Goal: Find specific page/section: Find specific page/section

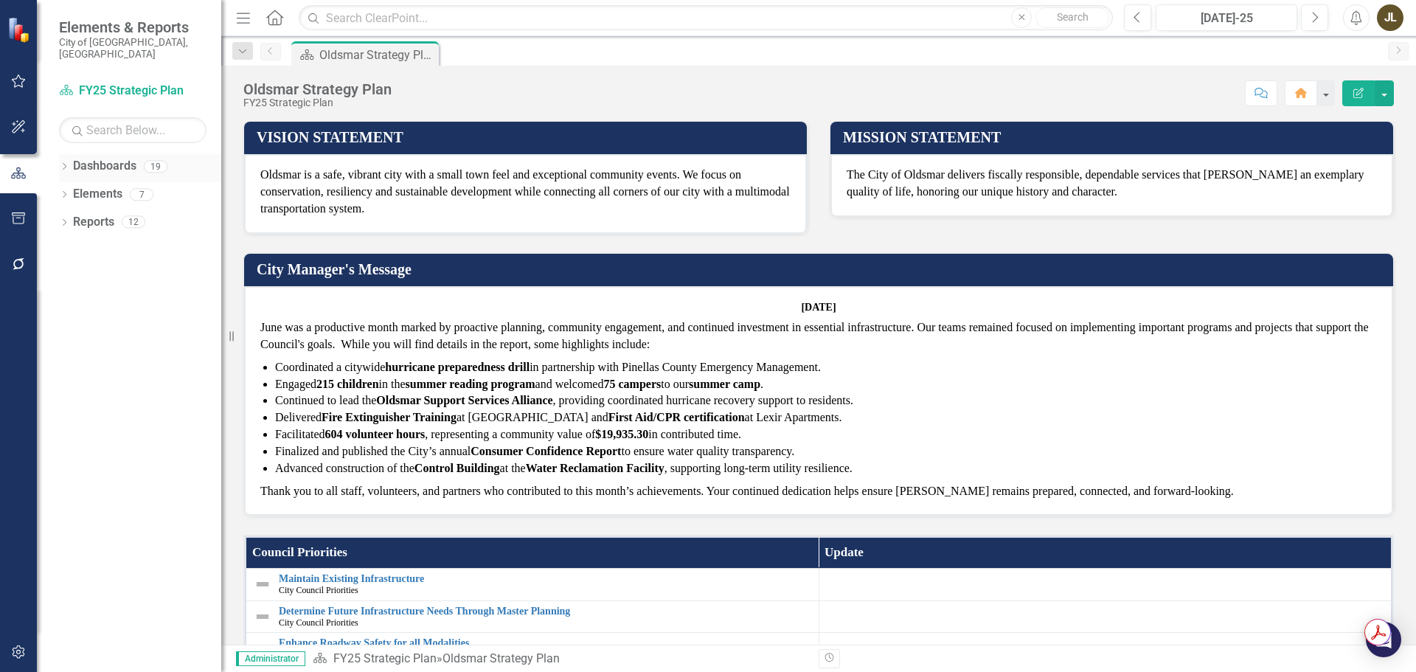
click at [63, 164] on icon "Dropdown" at bounding box center [64, 168] width 10 height 8
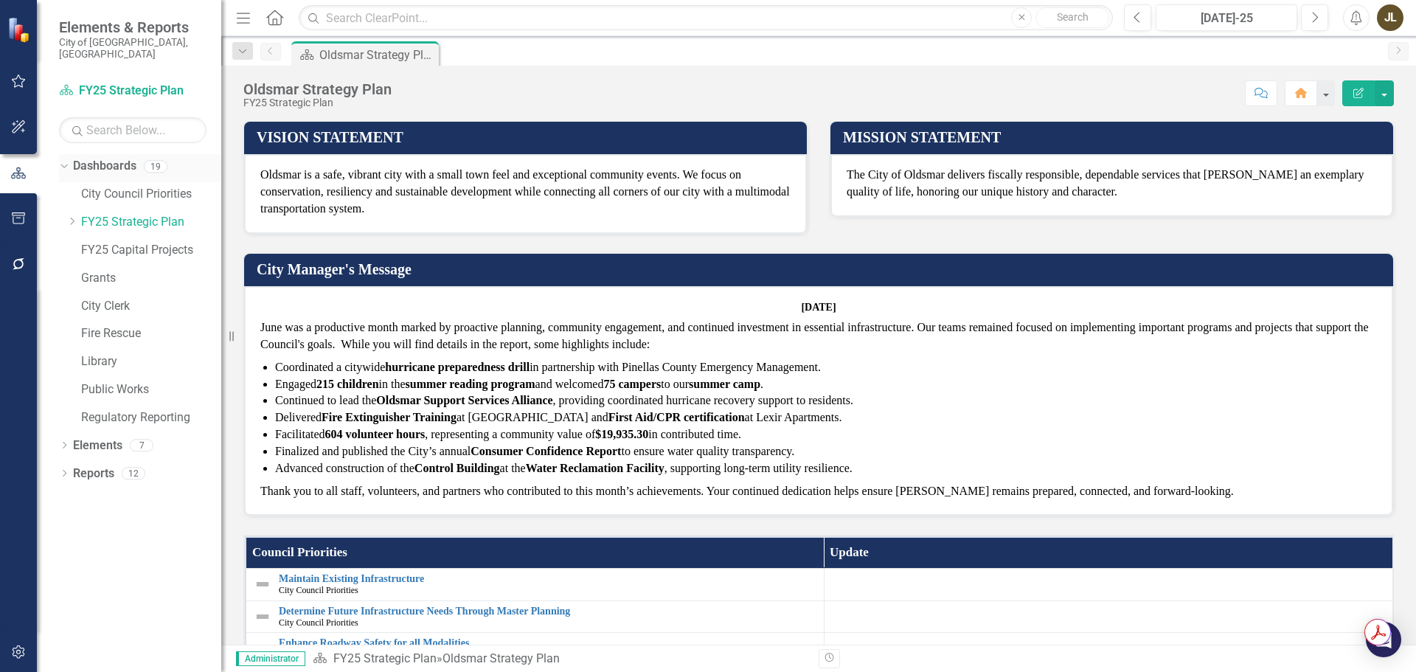
click at [63, 161] on icon "Dropdown" at bounding box center [62, 166] width 8 height 10
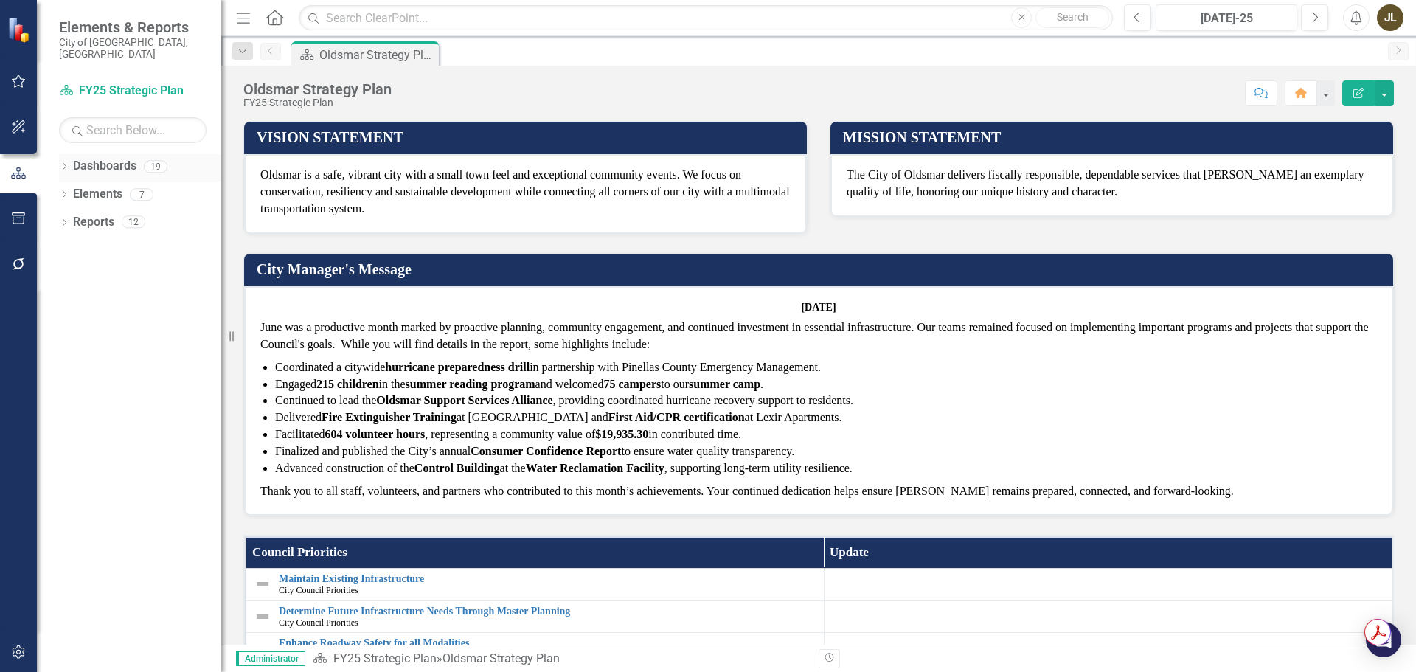
click at [63, 164] on icon "Dropdown" at bounding box center [64, 168] width 10 height 8
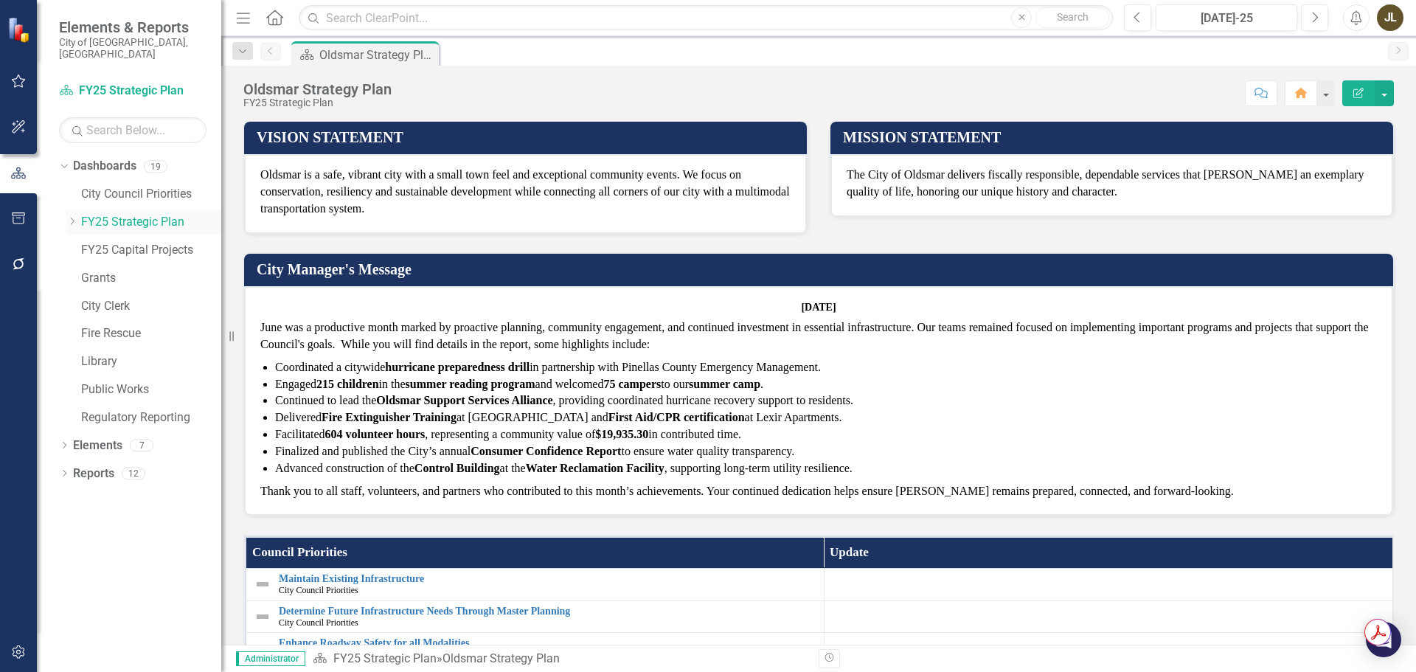
click at [72, 217] on icon "Dropdown" at bounding box center [71, 221] width 11 height 9
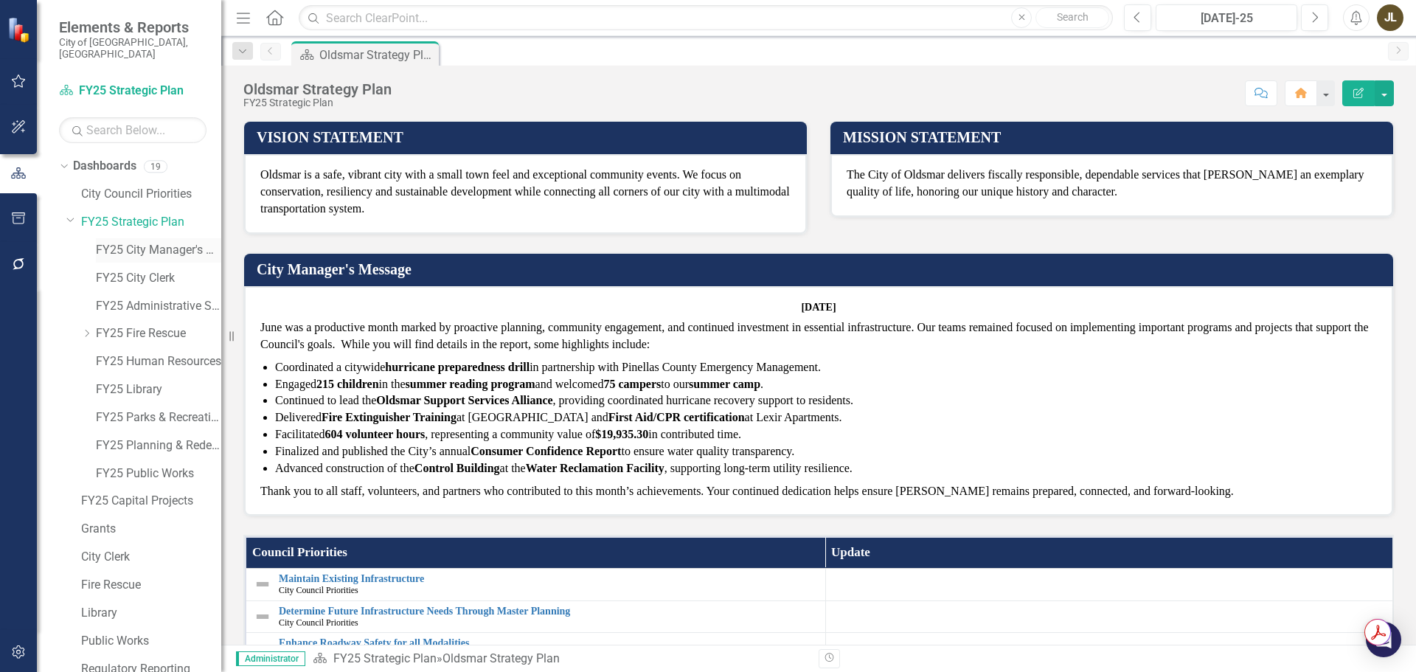
click at [128, 242] on link "FY25 City Manager's Office" at bounding box center [158, 250] width 125 height 17
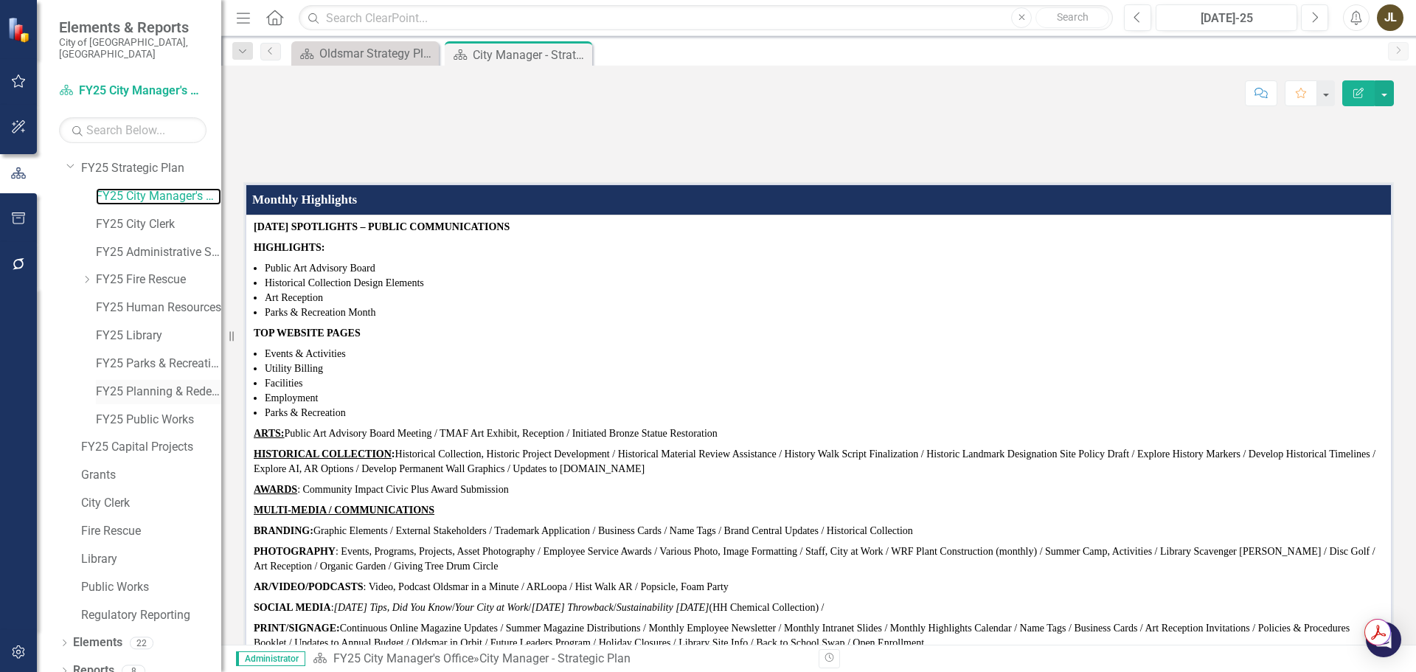
scroll to position [57, 0]
click at [63, 637] on icon "Dropdown" at bounding box center [64, 641] width 10 height 8
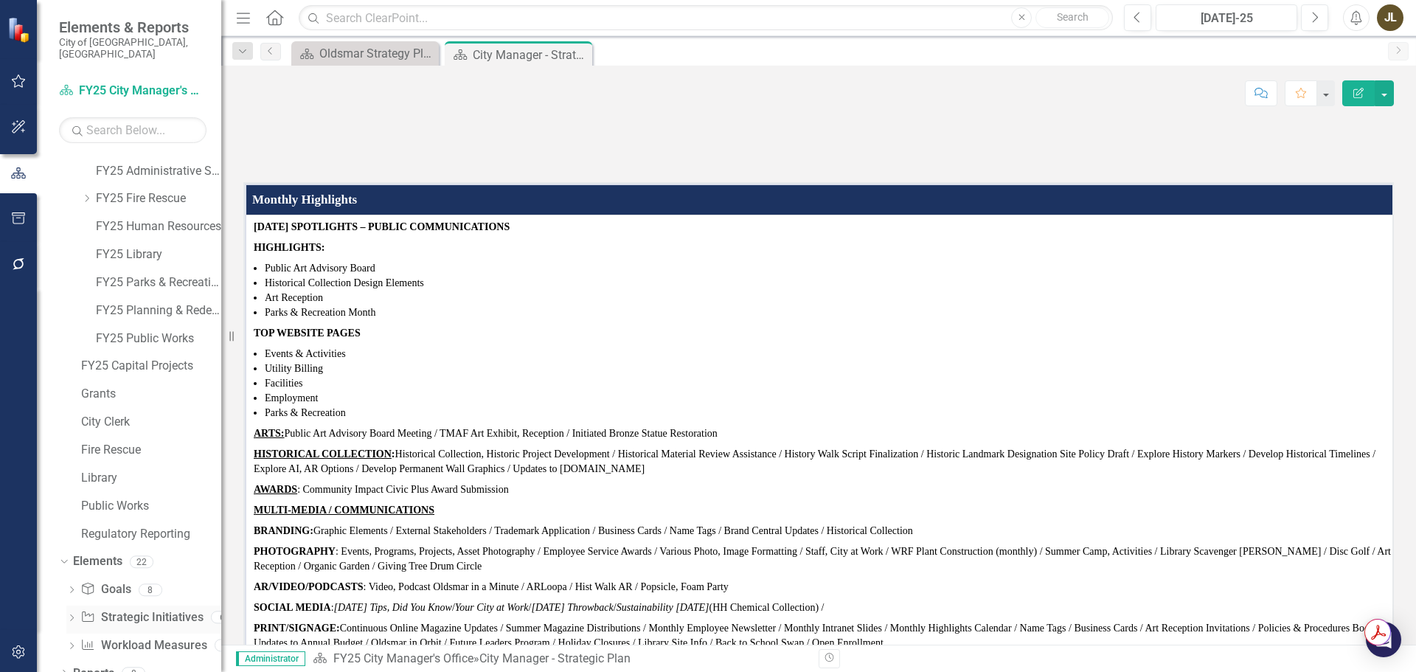
scroll to position [140, 0]
click at [127, 632] on link "Workload Measures Workload Measures" at bounding box center [143, 640] width 126 height 17
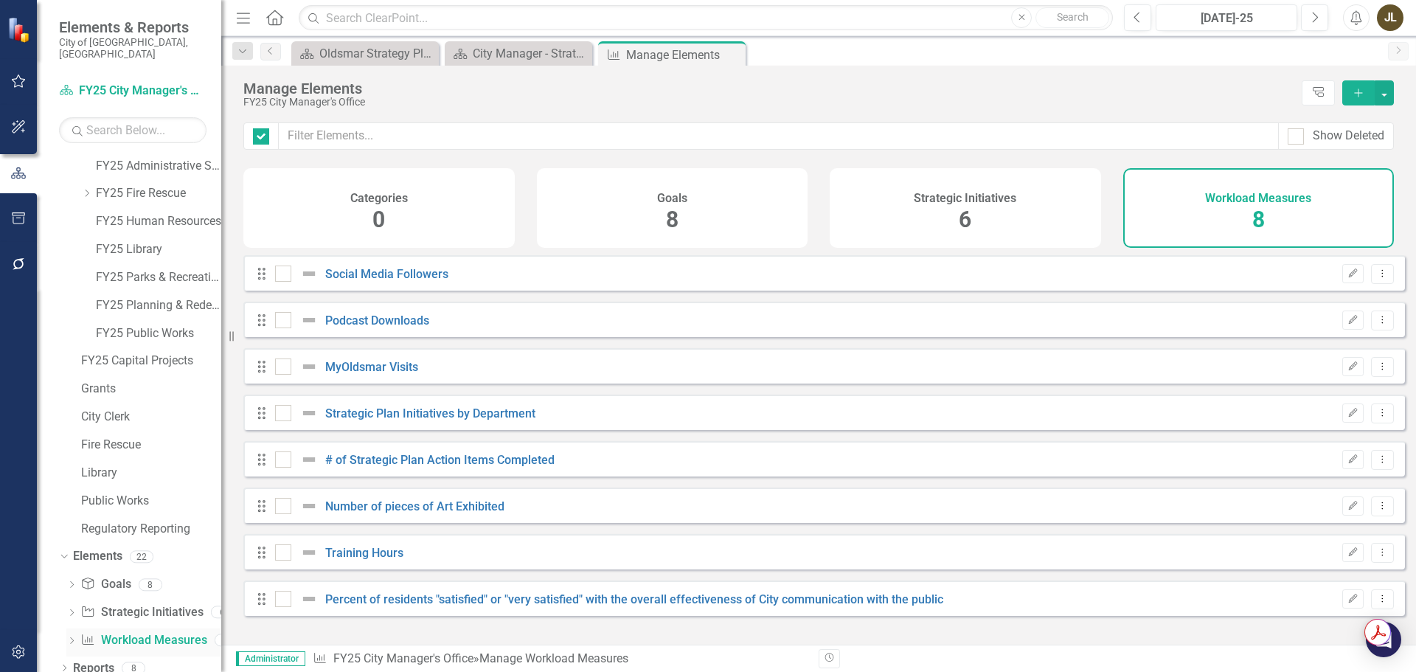
checkbox input "false"
